Goal: Task Accomplishment & Management: Use online tool/utility

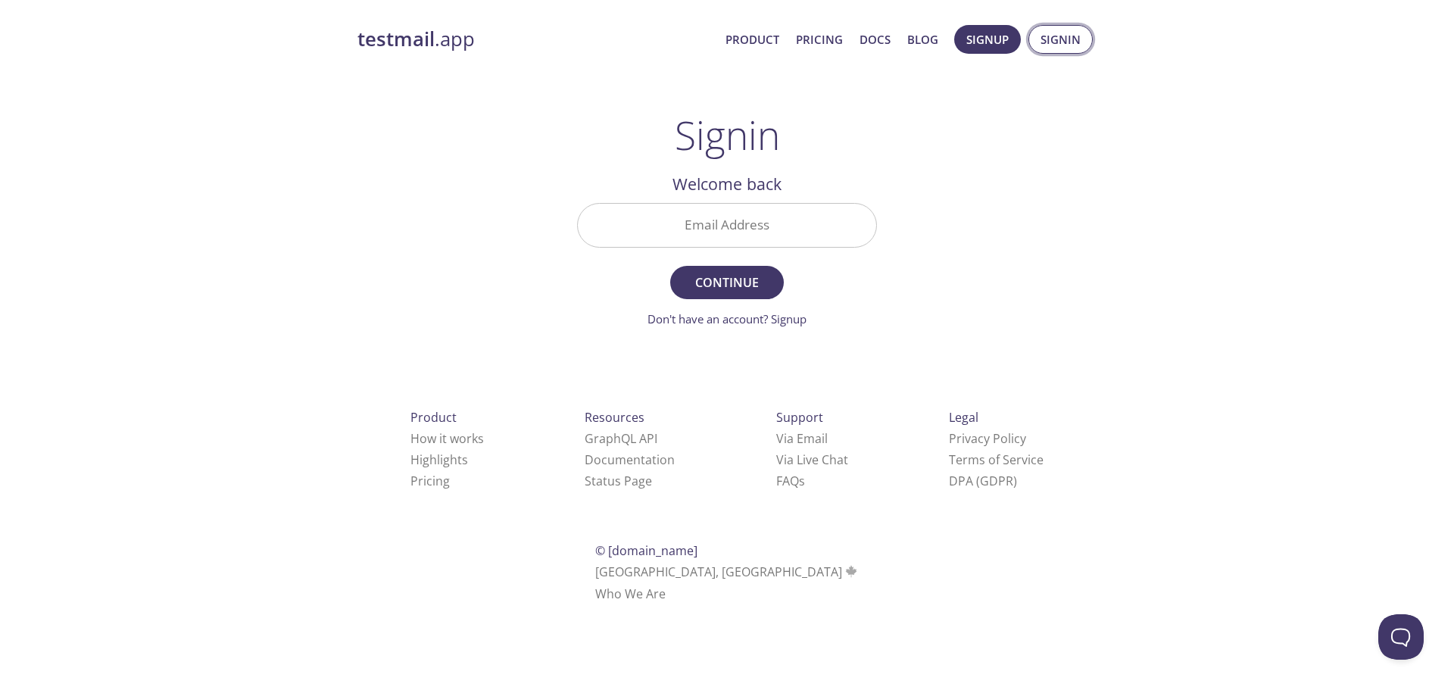
click at [1064, 30] on span "Signin" at bounding box center [1060, 40] width 40 height 20
click at [1051, 38] on span "Signin" at bounding box center [1060, 40] width 40 height 20
click at [762, 230] on input "Email Address" at bounding box center [727, 225] width 298 height 43
click at [790, 231] on input "Email Address" at bounding box center [727, 225] width 298 height 43
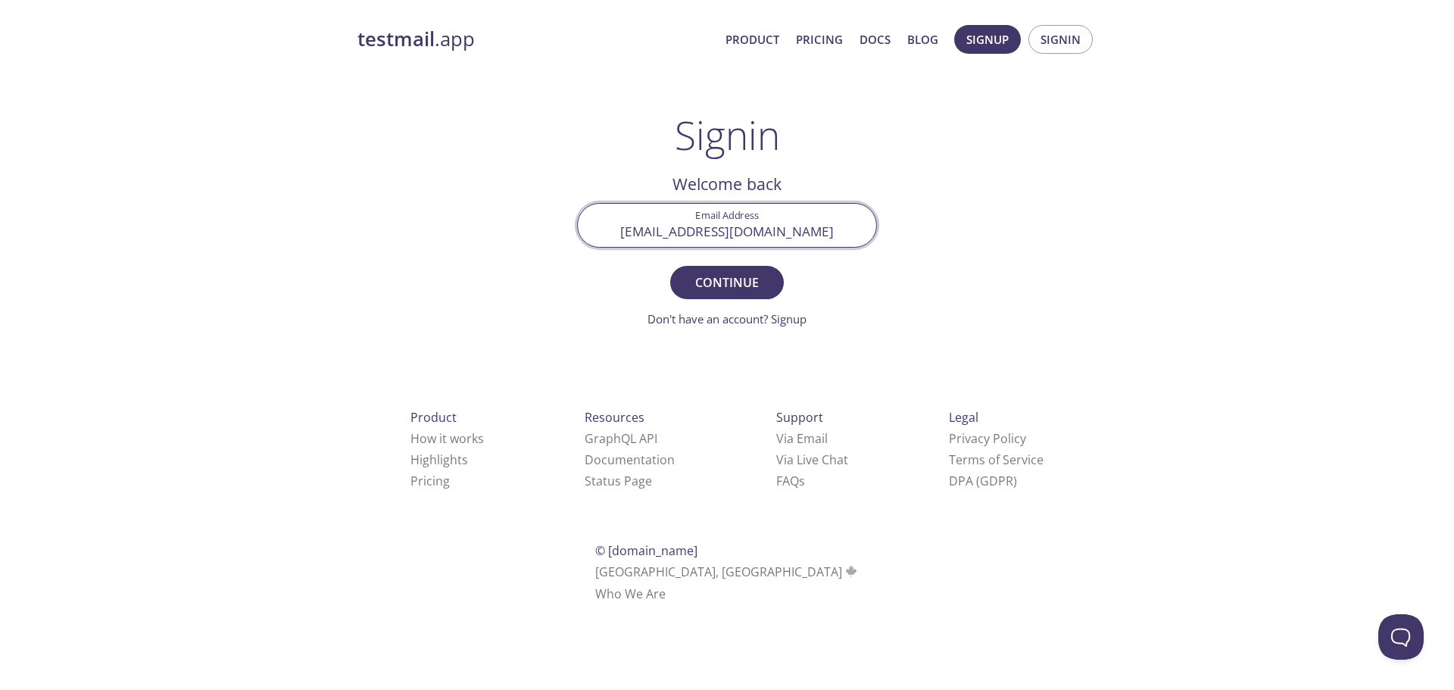
type input "[EMAIL_ADDRESS][DOMAIN_NAME]"
click at [670, 266] on button "Continue" at bounding box center [727, 282] width 114 height 33
click at [796, 231] on input "Signin Security Code" at bounding box center [727, 225] width 298 height 43
type input "5AR74QA"
click at [670, 266] on button "Signin" at bounding box center [727, 282] width 114 height 33
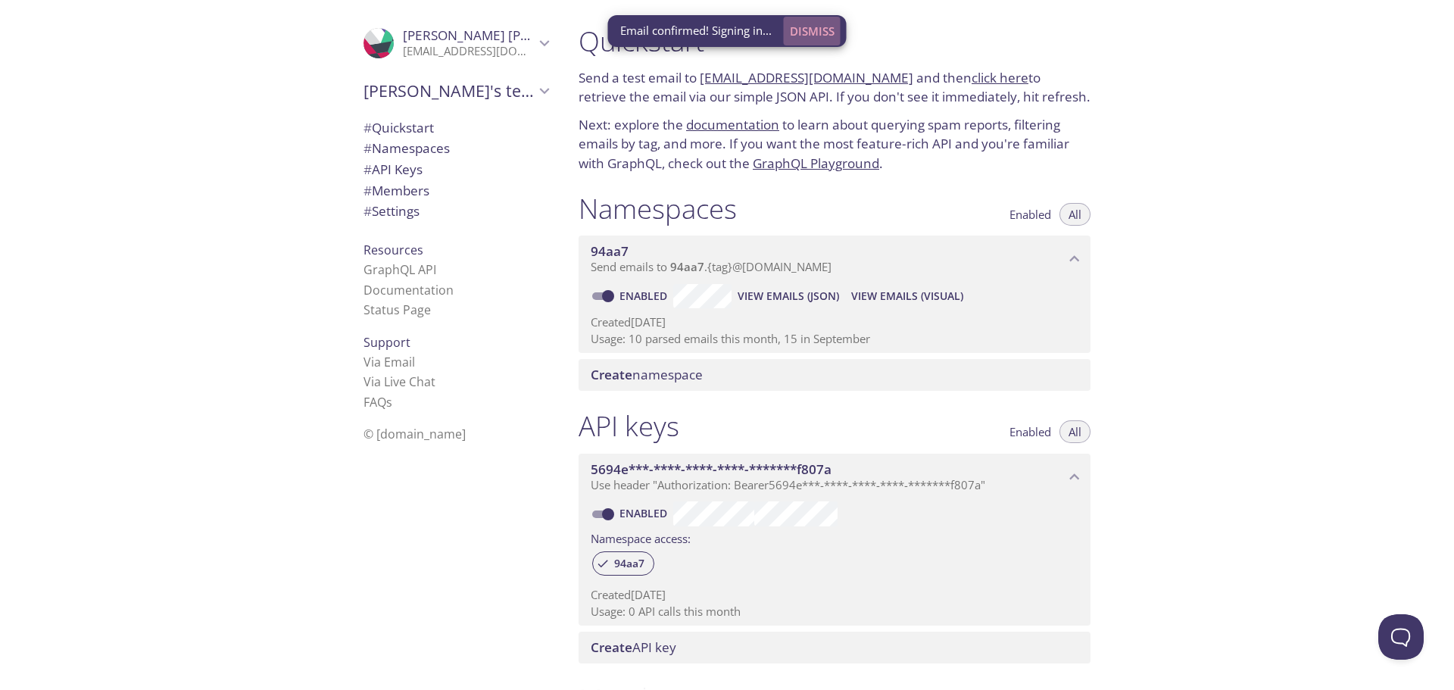
click at [822, 23] on span "Dismiss" at bounding box center [812, 31] width 45 height 20
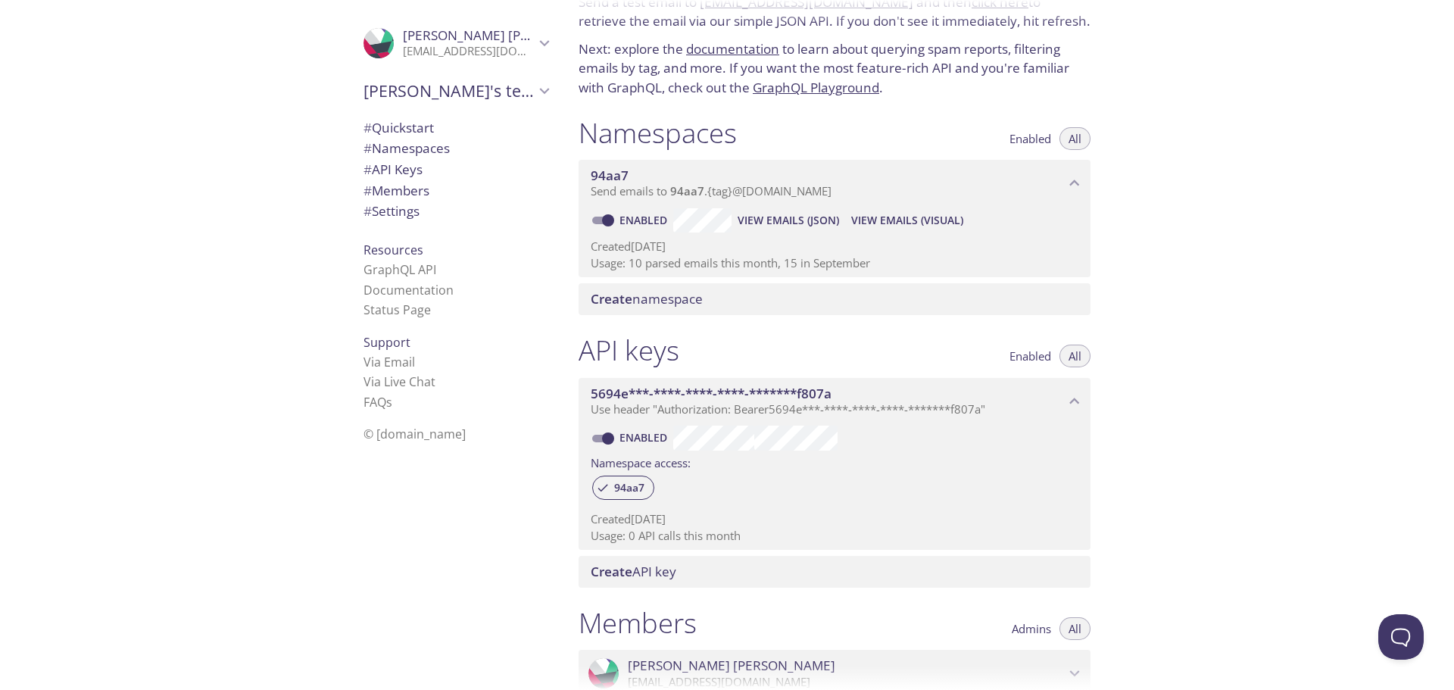
scroll to position [151, 0]
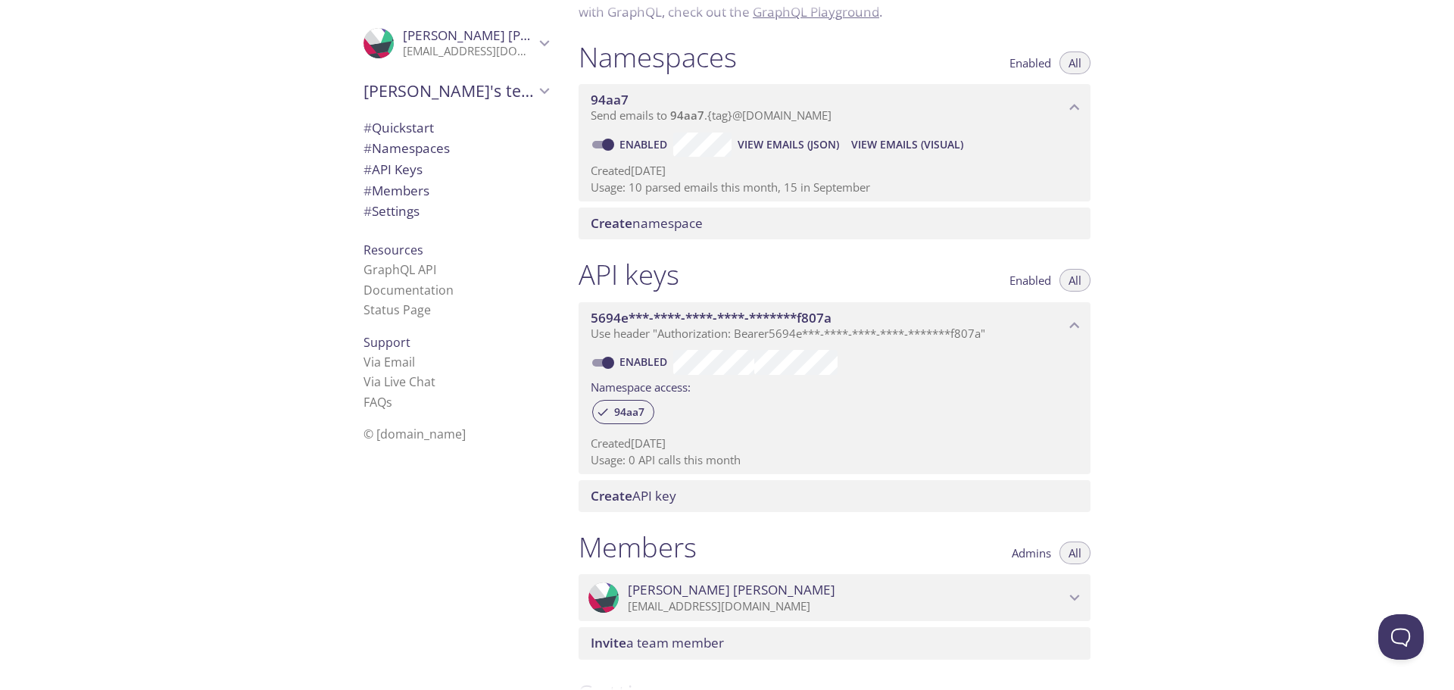
drag, startPoint x: 851, startPoint y: 116, endPoint x: 1024, endPoint y: 237, distance: 210.9
click at [1024, 238] on div "Namespaces Enabled All 94aa7 Send emails to 94aa7 . {tag} @[DOMAIN_NAME] Enable…" at bounding box center [834, 140] width 536 height 218
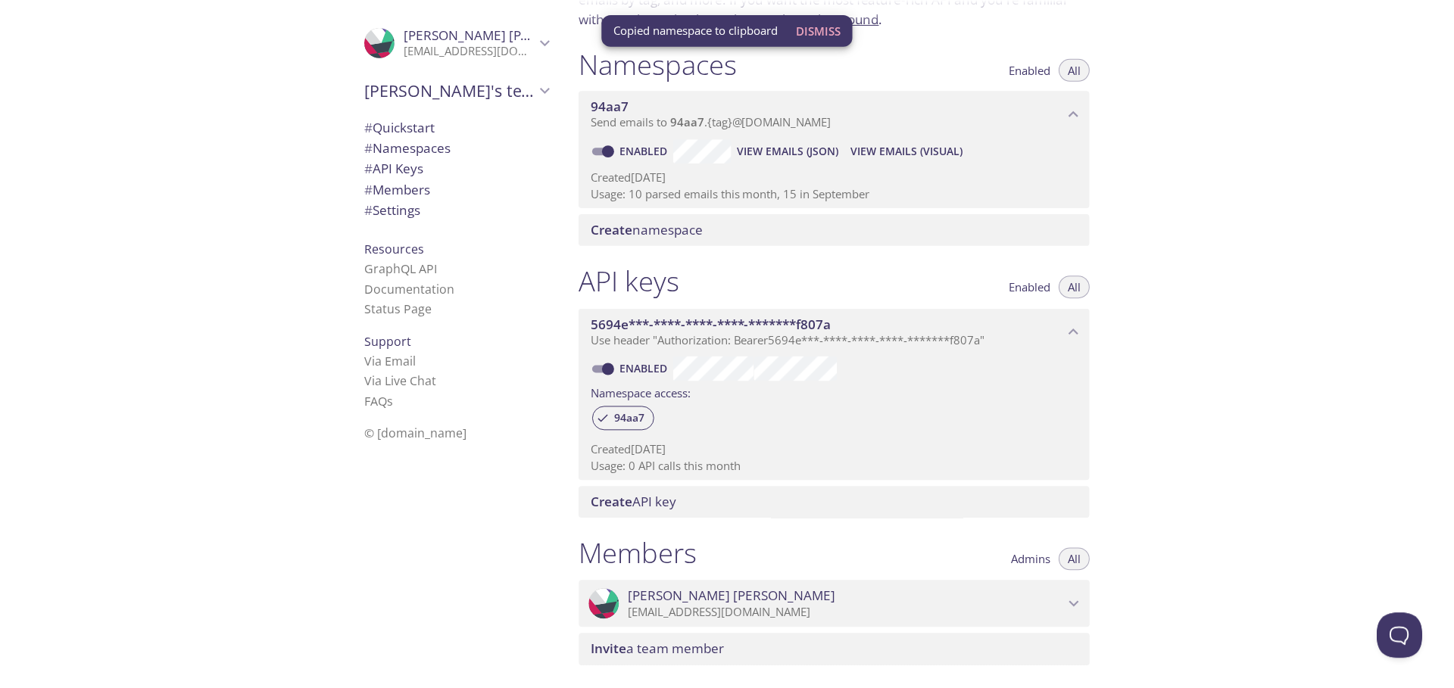
scroll to position [0, 0]
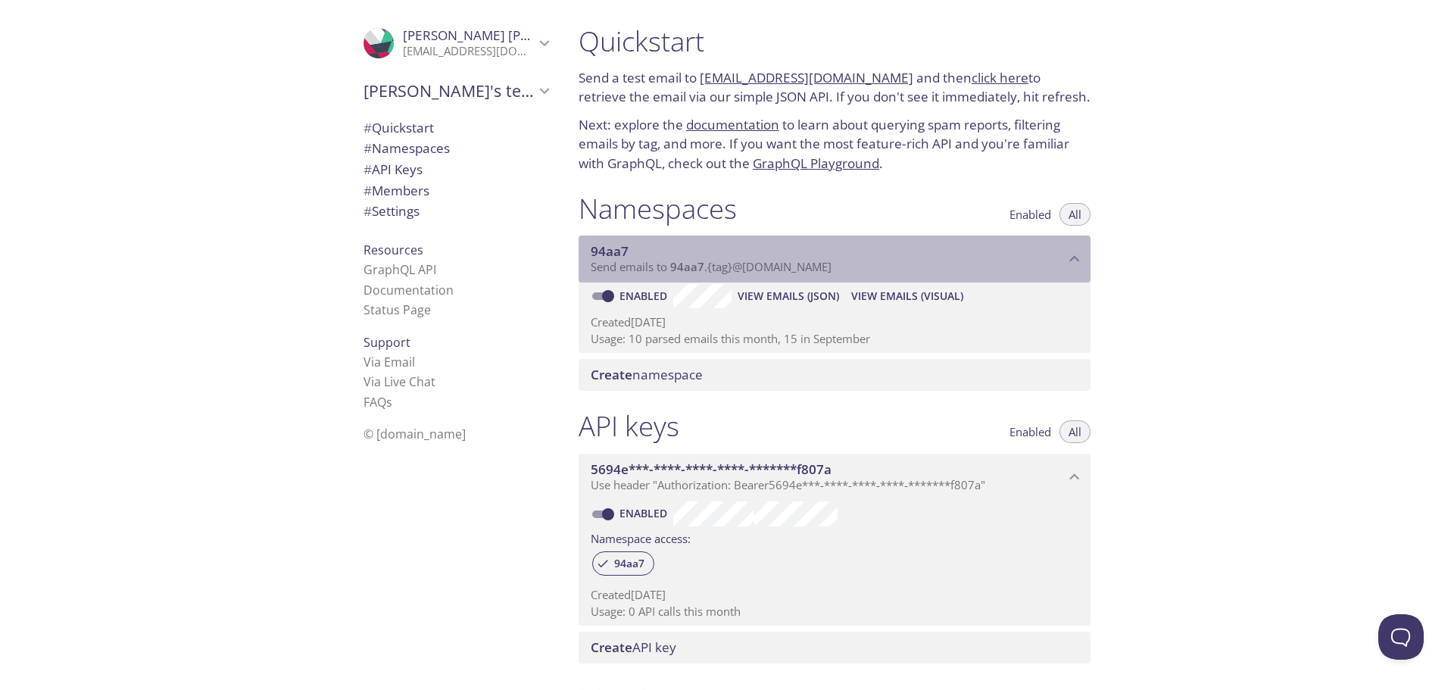
drag, startPoint x: 673, startPoint y: 270, endPoint x: 902, endPoint y: 266, distance: 228.7
click at [872, 266] on p "Send emails to 94aa7 . {tag} @[DOMAIN_NAME]" at bounding box center [828, 267] width 474 height 15
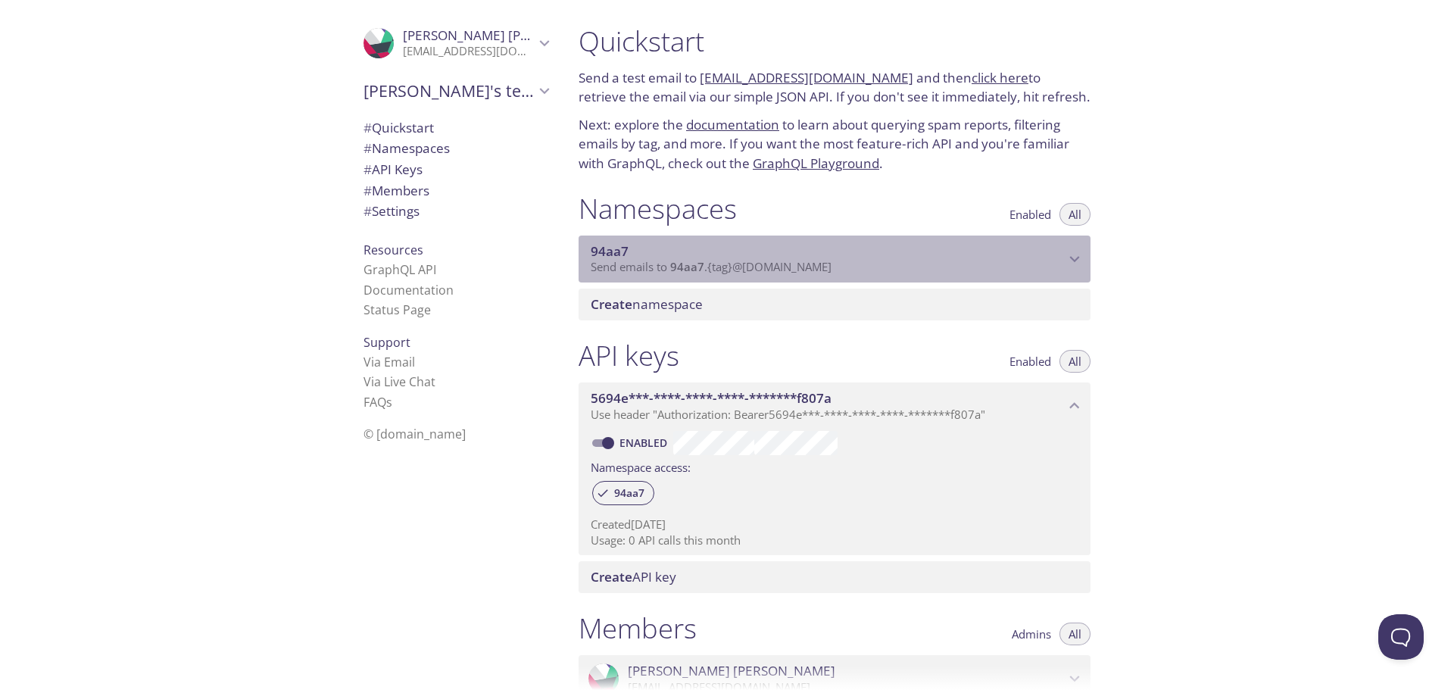
click at [764, 257] on span "94aa7" at bounding box center [828, 251] width 474 height 17
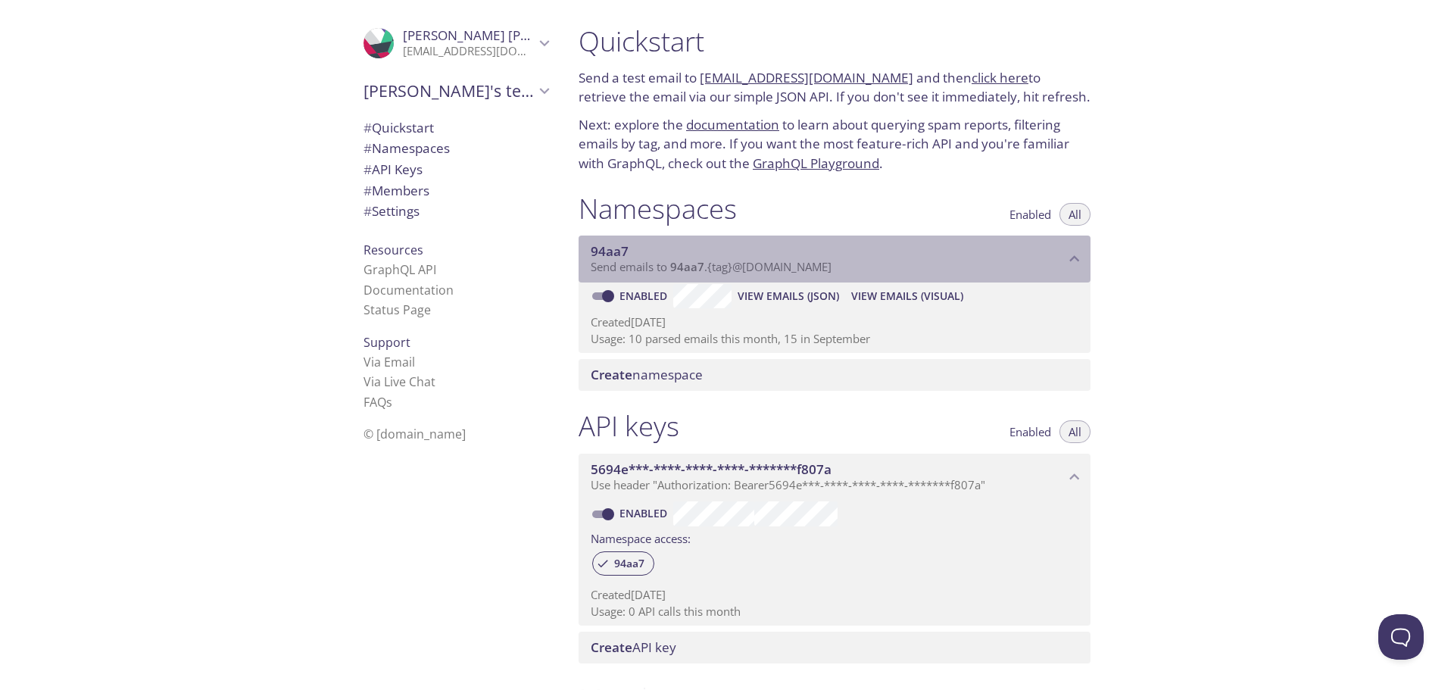
drag, startPoint x: 846, startPoint y: 269, endPoint x: 756, endPoint y: 272, distance: 90.1
click at [756, 272] on p "Send emails to 94aa7 . {tag} @[DOMAIN_NAME]" at bounding box center [828, 267] width 474 height 15
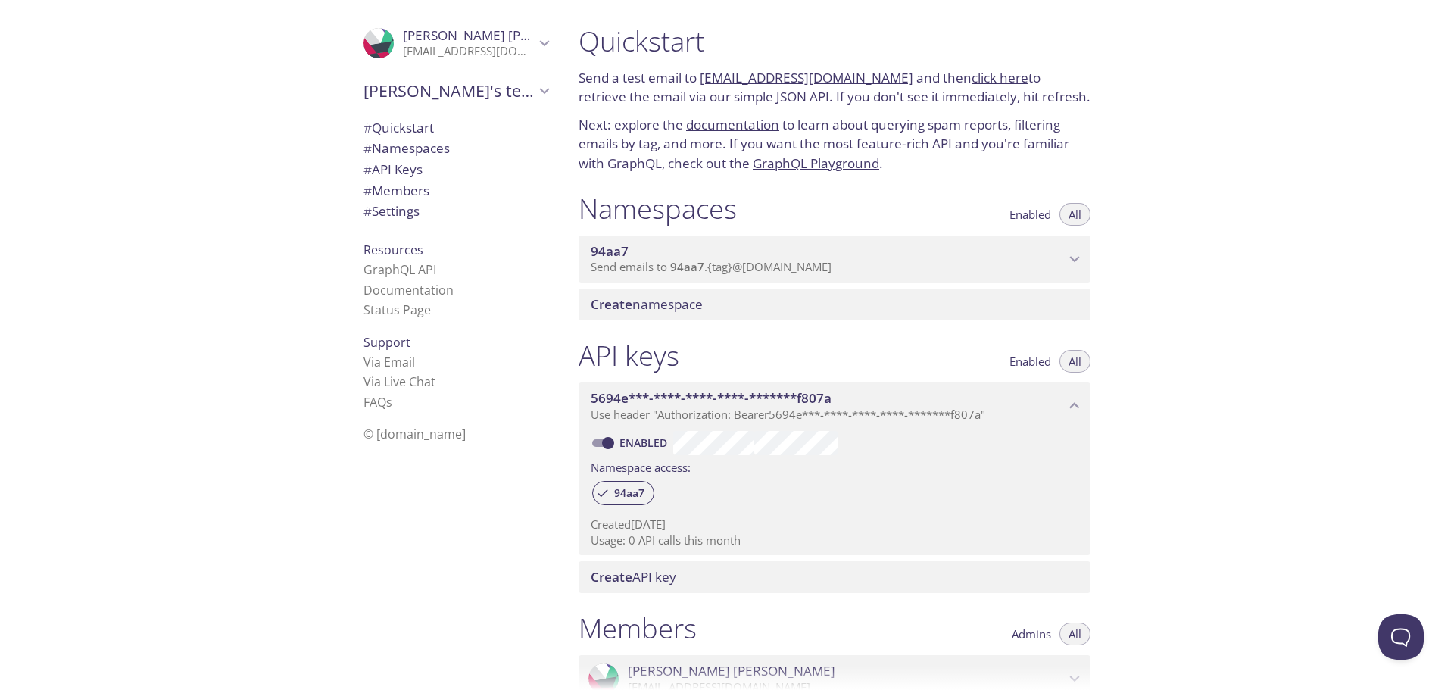
click at [763, 262] on span "Send emails to 94aa7 . {tag} @[DOMAIN_NAME]" at bounding box center [711, 266] width 241 height 15
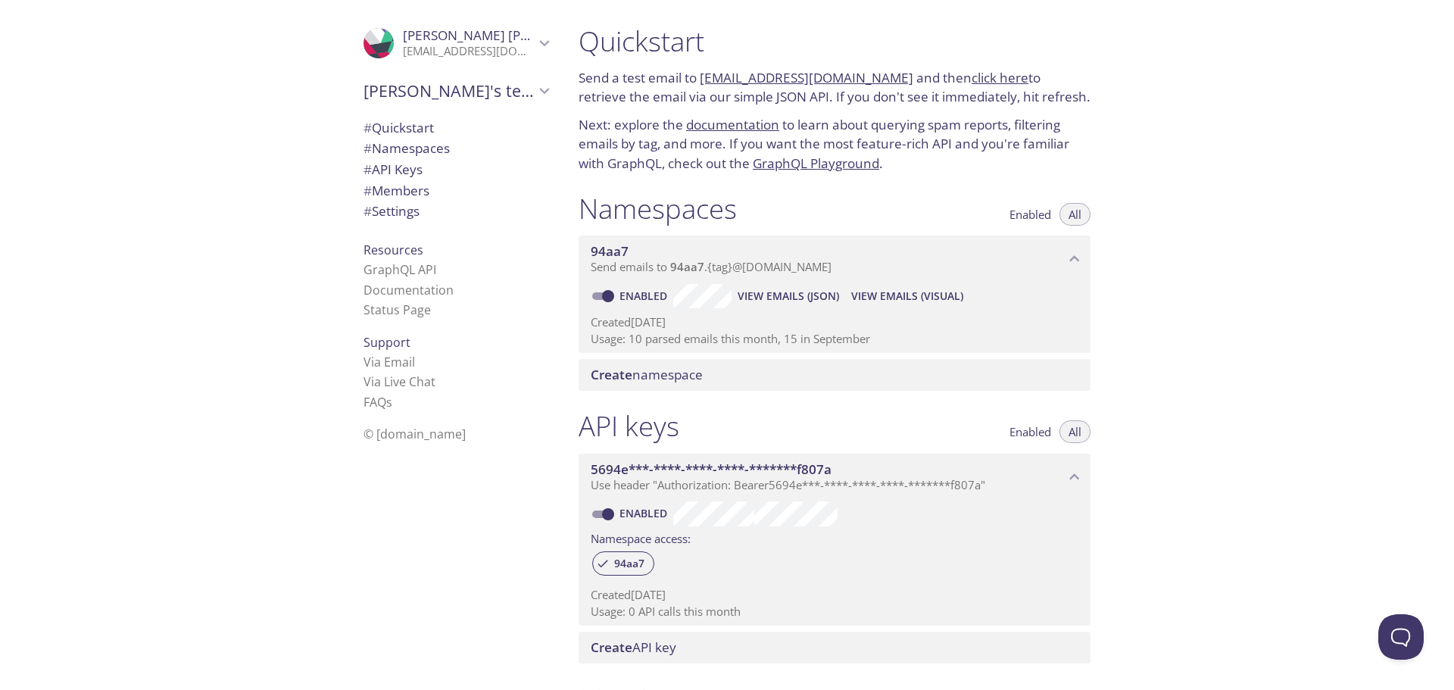
click at [1017, 214] on span "Enabled" at bounding box center [1030, 214] width 42 height 0
click at [1083, 217] on button "All" at bounding box center [1074, 214] width 31 height 23
click at [762, 296] on span "View Emails (JSON)" at bounding box center [787, 296] width 101 height 18
click at [886, 297] on span "View Emails (Visual)" at bounding box center [907, 296] width 112 height 18
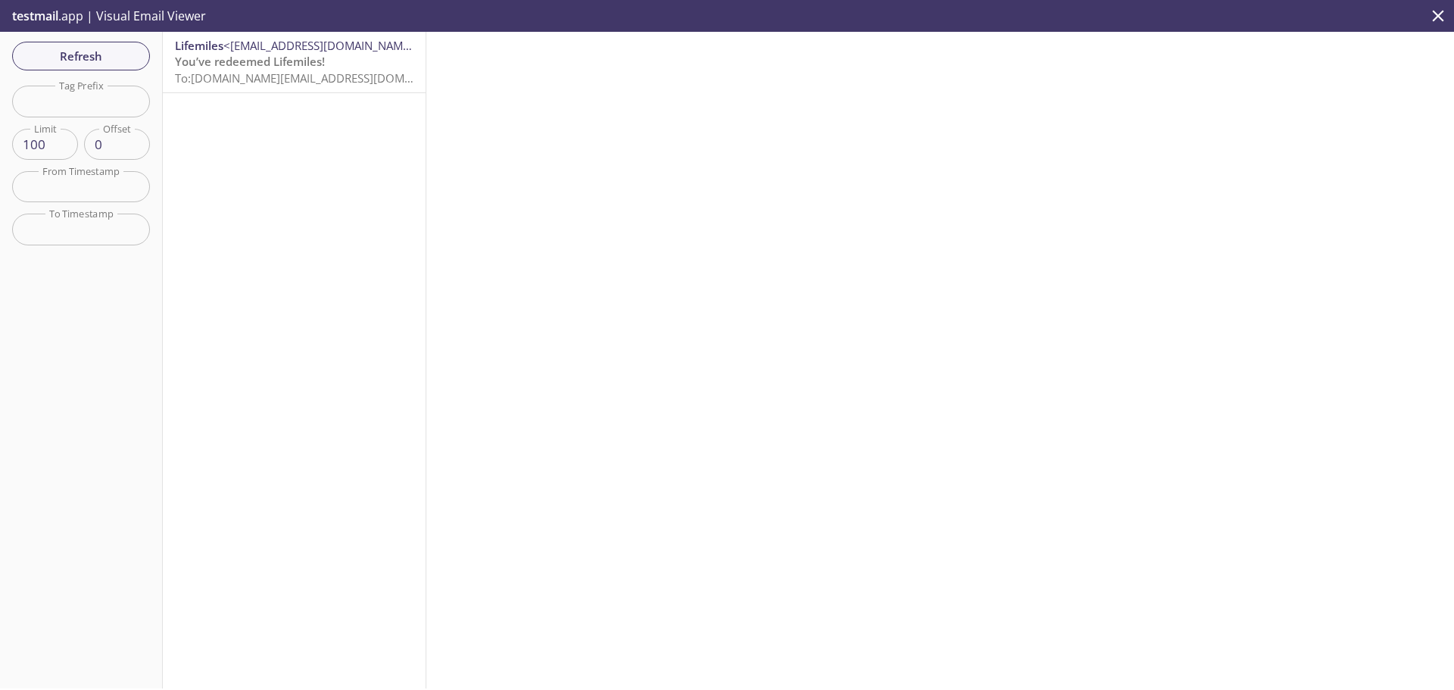
click at [120, 53] on span "Refresh" at bounding box center [81, 56] width 114 height 20
click at [120, 53] on div "Refresh Filters Tag Prefix Tag Prefix Limit 100 Limit Offset 0 Offset From Time…" at bounding box center [81, 360] width 163 height 656
click at [120, 53] on span "Refresh" at bounding box center [81, 56] width 114 height 20
click at [354, 84] on p "You’ve redeemed Lifemiles! To: [DOMAIN_NAME][EMAIL_ADDRESS][DOMAIN_NAME]" at bounding box center [294, 70] width 238 height 33
